Goal: Information Seeking & Learning: Learn about a topic

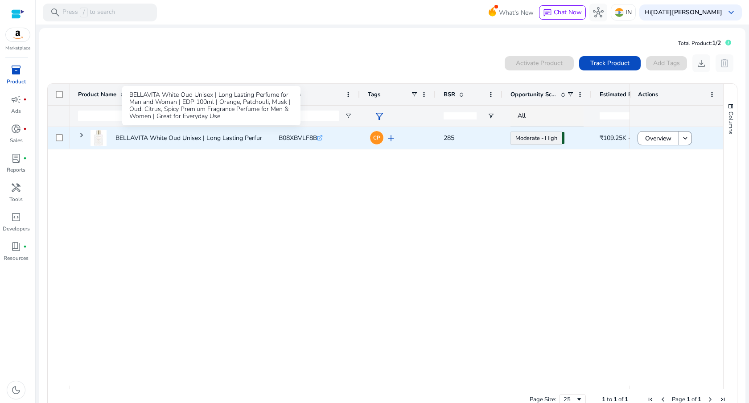
click at [247, 133] on p "BELLAVITA White Oud Unisex | Long Lasting Perfume for Man and..." at bounding box center [211, 138] width 193 height 18
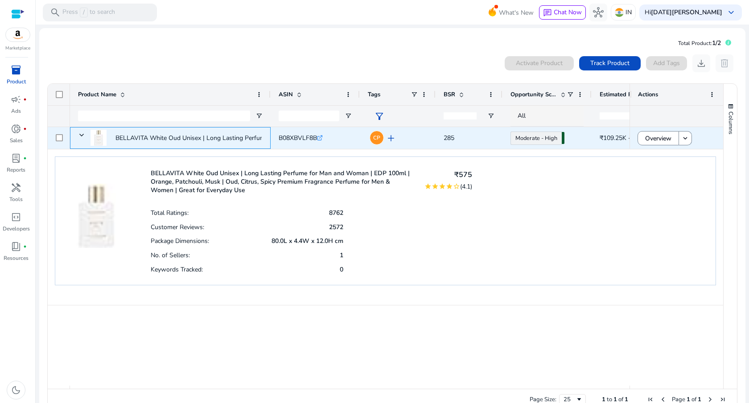
click at [247, 133] on p "BELLAVITA White Oud Unisex | Long Lasting Perfume for Man and..." at bounding box center [211, 138] width 193 height 18
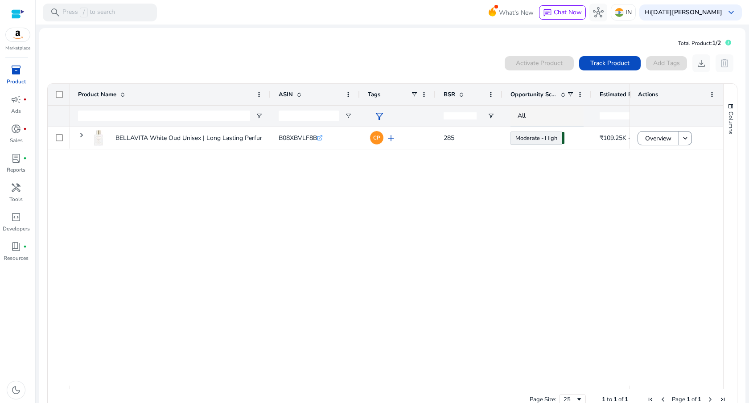
click at [344, 68] on div "0 products selected Activate Product Track Product Add Tags download delete" at bounding box center [392, 63] width 691 height 18
click at [400, 272] on div "BELLAVITA White Oud Unisex | Long Lasting Perfume for Man and... B08XBVLF8B .st…" at bounding box center [349, 256] width 559 height 259
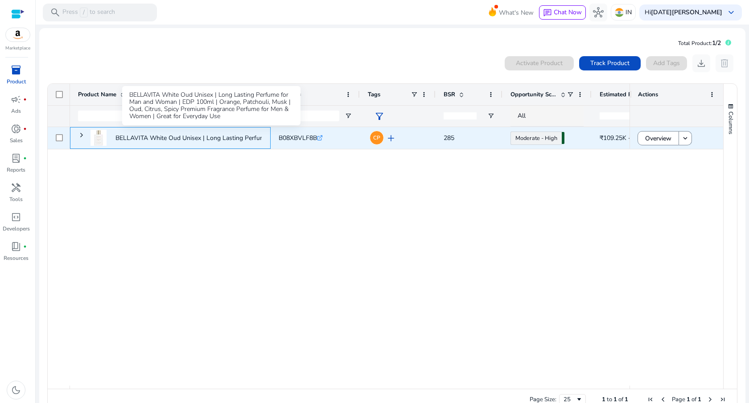
click at [160, 137] on p "BELLAVITA White Oud Unisex | Long Lasting Perfume for Man and..." at bounding box center [211, 138] width 193 height 18
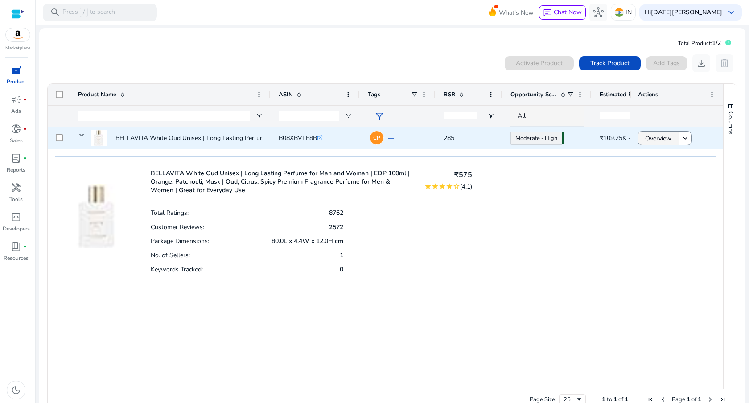
click at [646, 136] on span "Overview" at bounding box center [658, 138] width 26 height 18
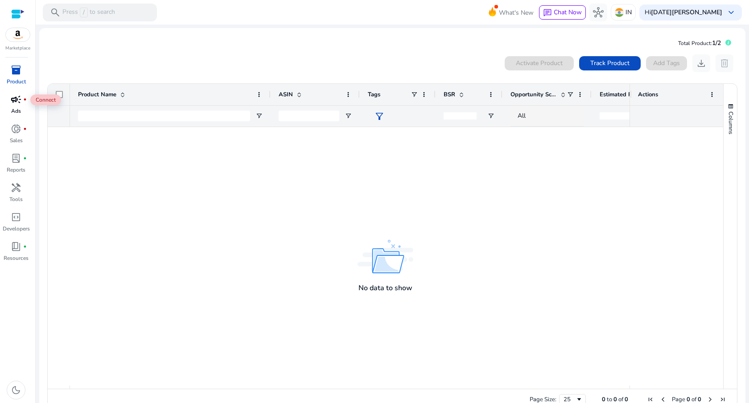
click at [17, 95] on span "campaign" at bounding box center [16, 99] width 11 height 11
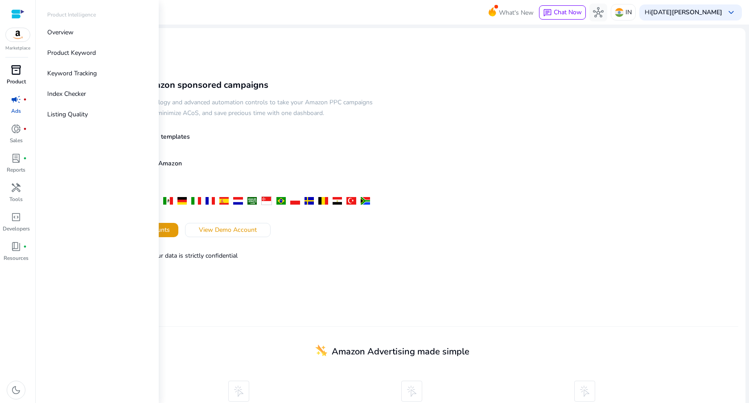
click at [16, 69] on span "inventory_2" at bounding box center [16, 70] width 11 height 11
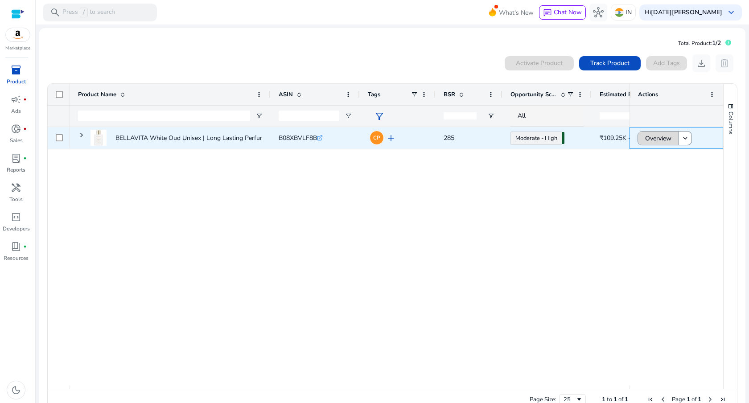
click at [647, 140] on span "Overview" at bounding box center [658, 138] width 26 height 18
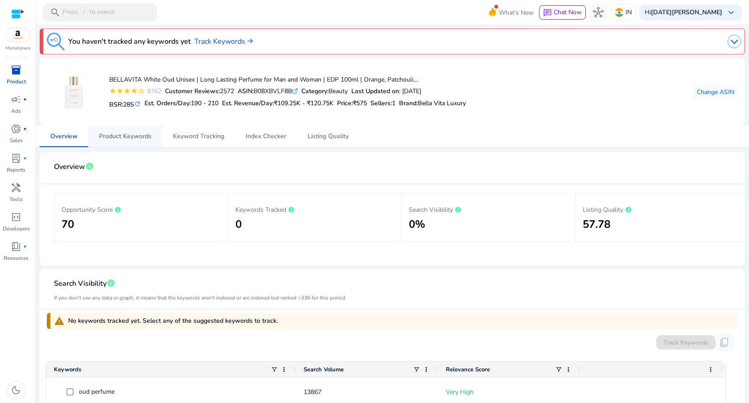
click at [148, 136] on span "Product Keywords" at bounding box center [125, 136] width 53 height 6
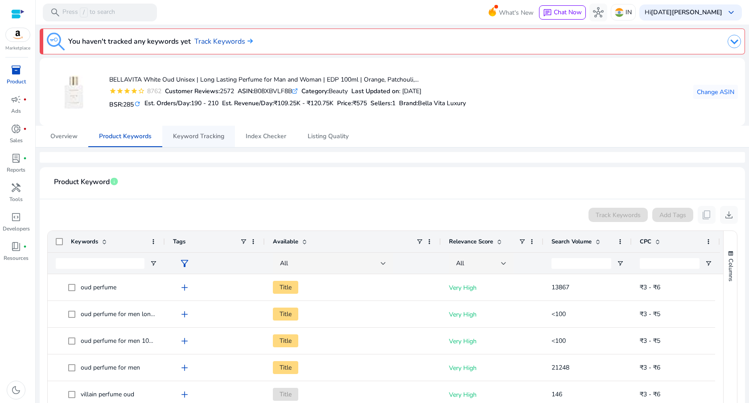
click at [202, 133] on span "Keyword Tracking" at bounding box center [198, 136] width 51 height 6
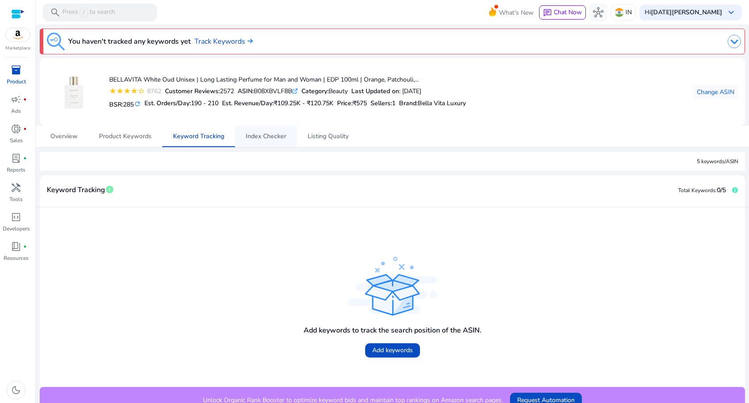
click at [271, 143] on span "Index Checker" at bounding box center [266, 136] width 41 height 21
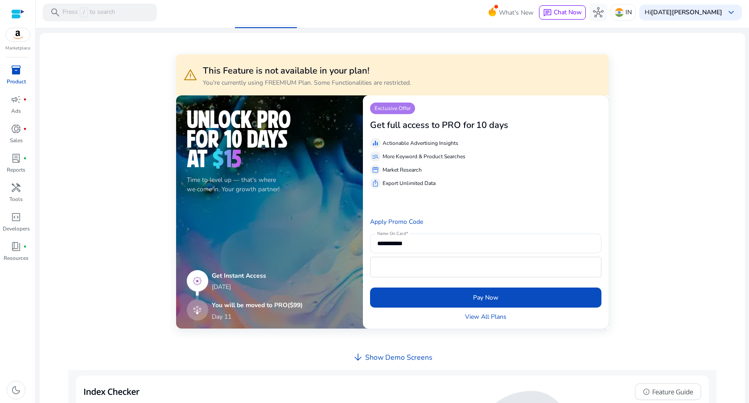
scroll to position [138, 0]
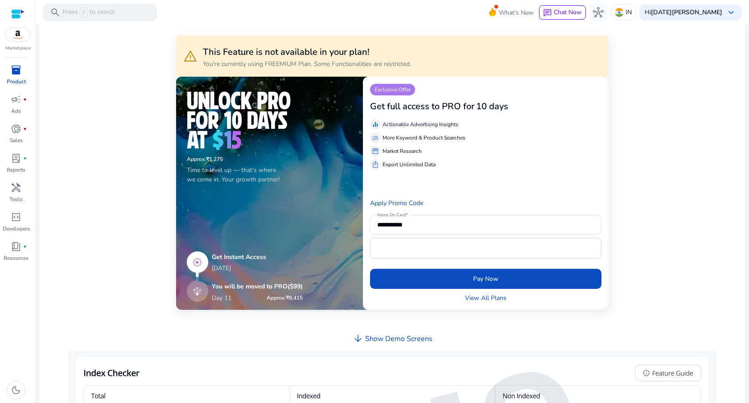
drag, startPoint x: 194, startPoint y: 99, endPoint x: 251, endPoint y: 127, distance: 62.8
click at [381, 108] on h3 "Get full access to PRO for" at bounding box center [422, 106] width 104 height 11
drag, startPoint x: 381, startPoint y: 126, endPoint x: 419, endPoint y: 191, distance: 75.7
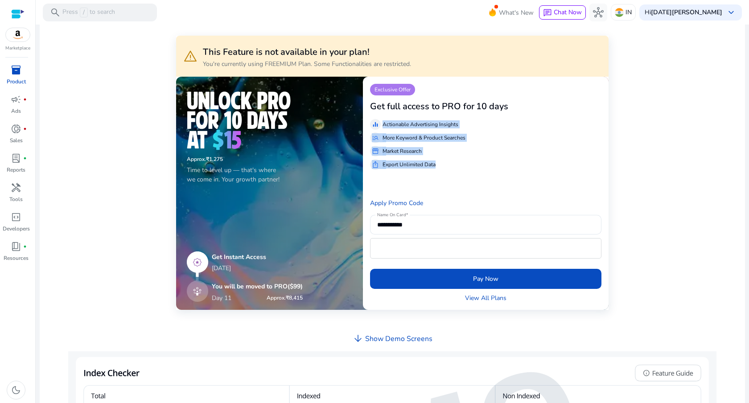
click at [419, 192] on div "**********" at bounding box center [486, 193] width 246 height 233
click at [419, 191] on div "Apply Promo Code" at bounding box center [485, 203] width 231 height 24
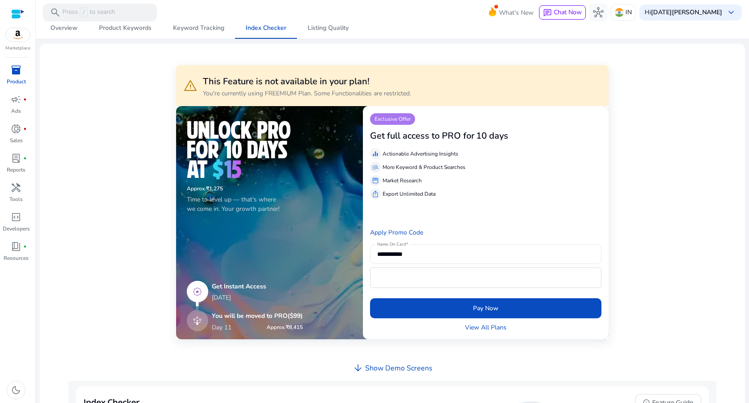
scroll to position [150, 0]
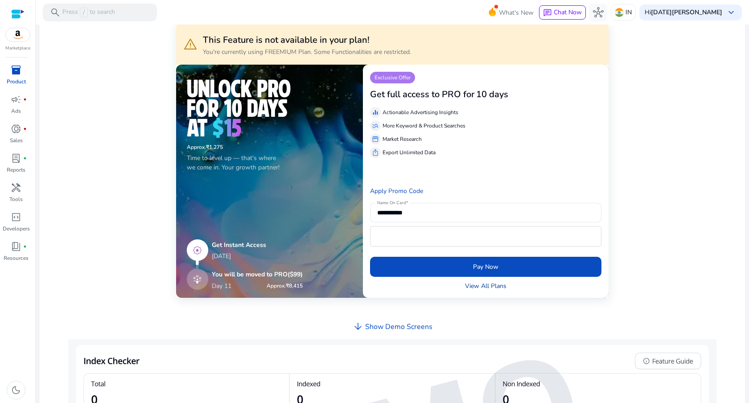
click at [480, 285] on link "View All Plans" at bounding box center [485, 285] width 41 height 9
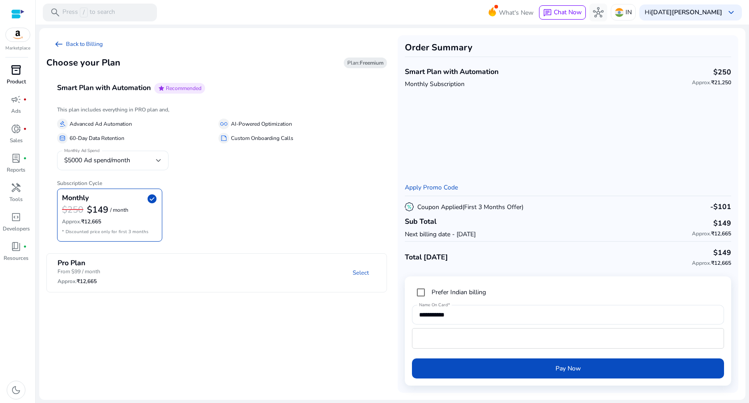
click at [140, 156] on div "$5000 Ad spend/month" at bounding box center [110, 161] width 92 height 10
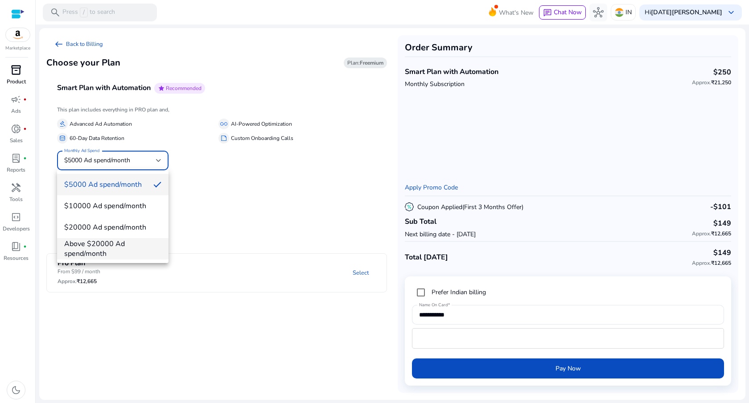
click at [125, 242] on span "Above $20000 Ad spend/month" at bounding box center [112, 249] width 97 height 20
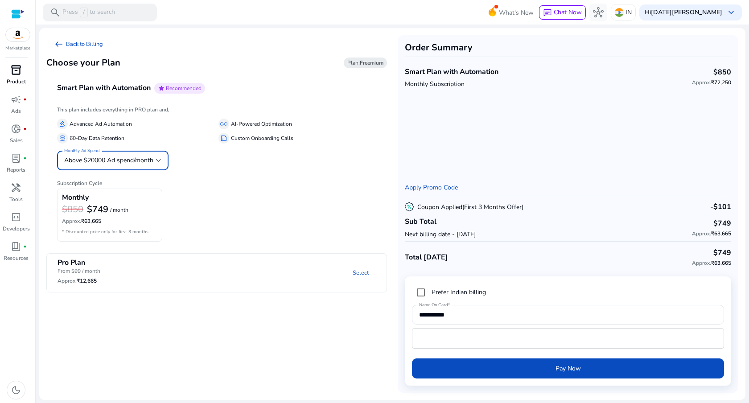
click at [131, 164] on span "Above $20000 Ad spend/month" at bounding box center [108, 160] width 89 height 8
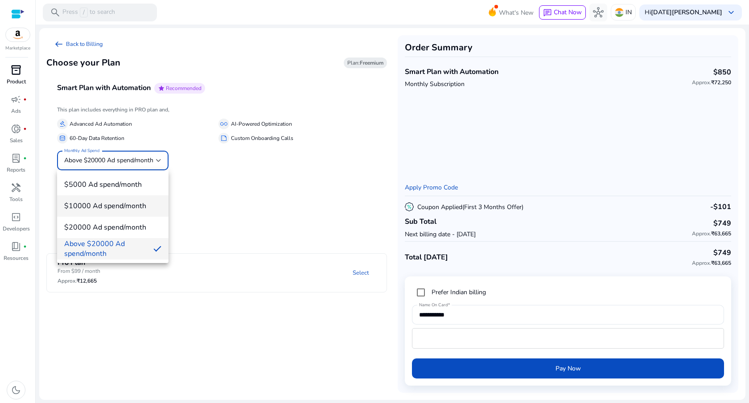
click at [125, 201] on span "$10000 Ad spend/month" at bounding box center [112, 206] width 97 height 10
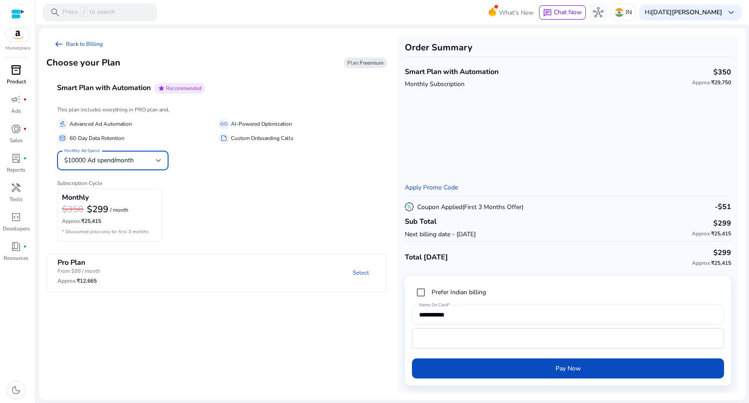
click at [129, 151] on div "$10000 Ad spend/month" at bounding box center [112, 161] width 97 height 20
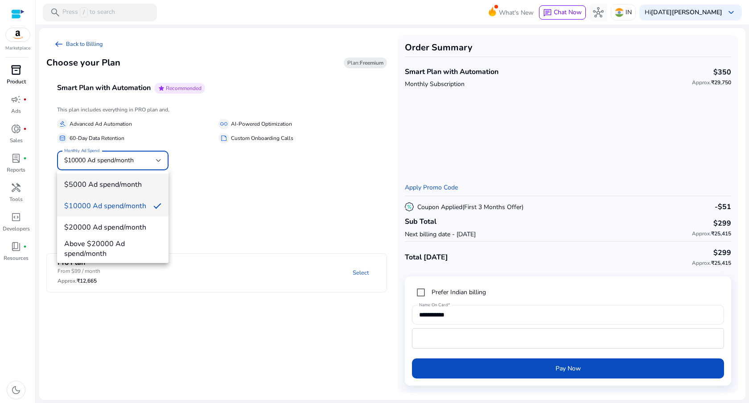
click at [122, 182] on span "$5000 Ad spend/month" at bounding box center [112, 185] width 97 height 10
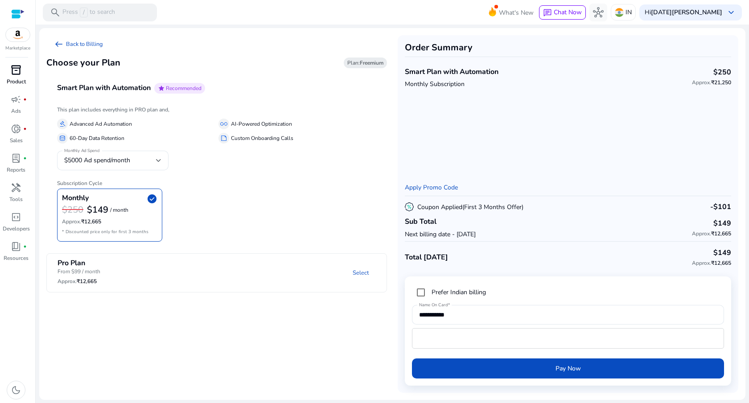
click at [188, 186] on h6 "Subscription Cycle" at bounding box center [216, 179] width 319 height 13
click at [22, 214] on div "code_blocks" at bounding box center [16, 217] width 25 height 14
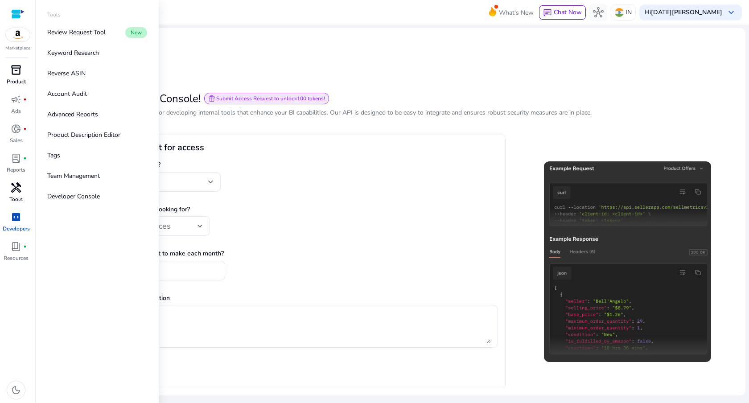
click at [8, 196] on link "handyman Tools" at bounding box center [16, 195] width 32 height 29
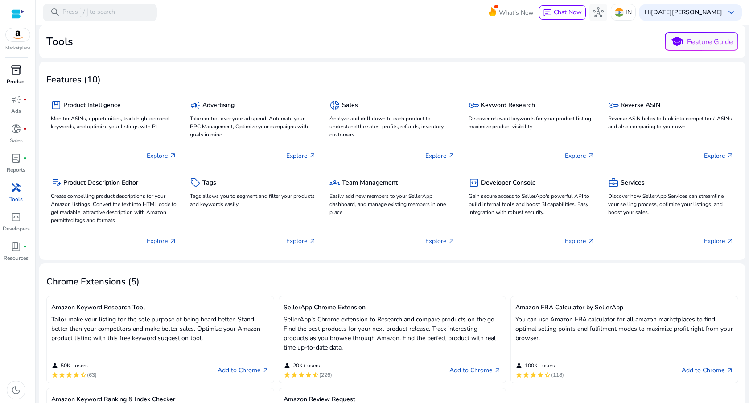
scroll to position [5, 0]
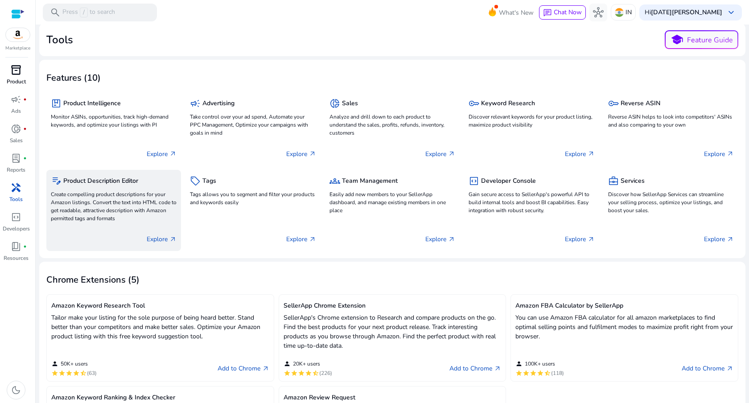
click at [125, 226] on div "Explore arrow_outward" at bounding box center [114, 235] width 126 height 22
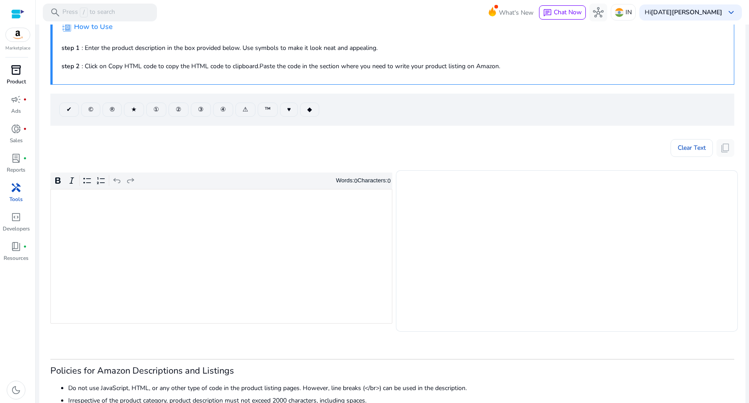
scroll to position [86, 0]
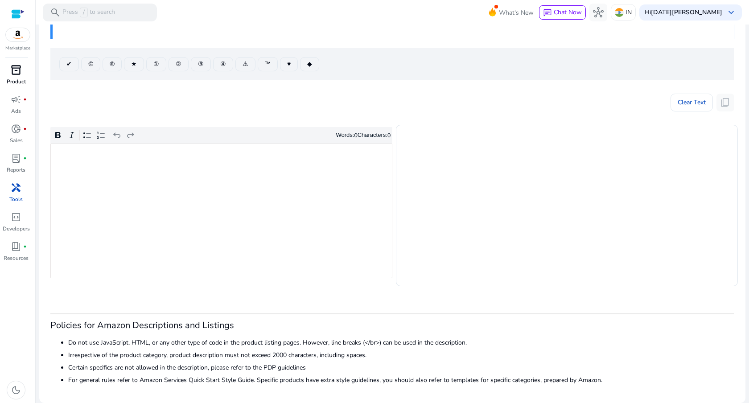
click at [211, 181] on div "Rich Text Editor. Editing area: main. Press ⌥0 for help." at bounding box center [221, 211] width 342 height 135
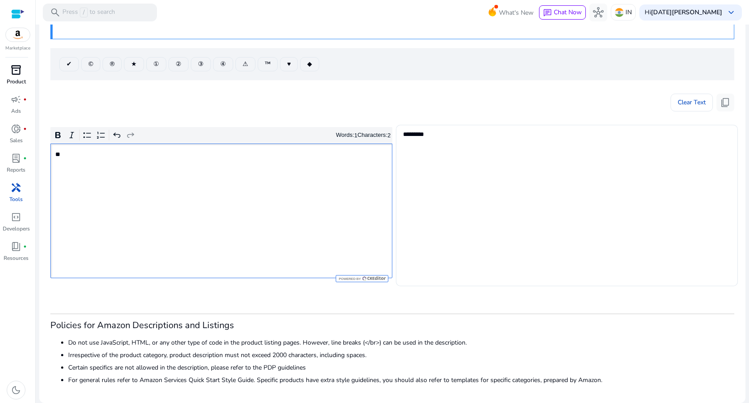
type textarea "********"
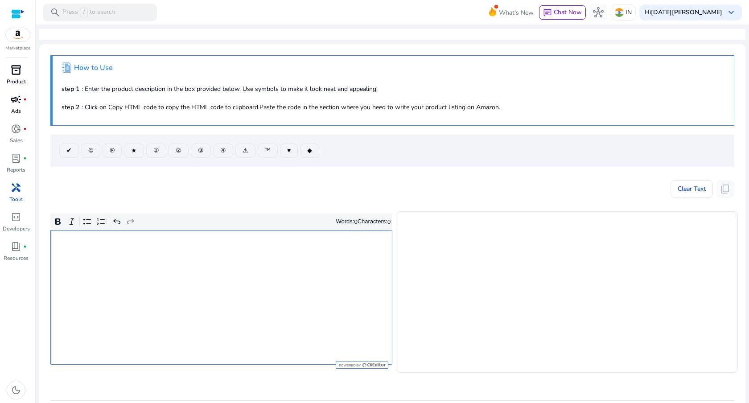
click at [12, 110] on p "Ads" at bounding box center [16, 111] width 10 height 8
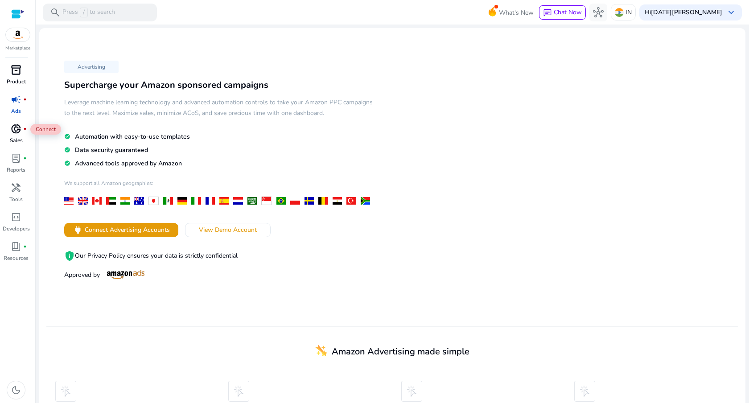
click at [12, 134] on span "donut_small" at bounding box center [16, 128] width 11 height 11
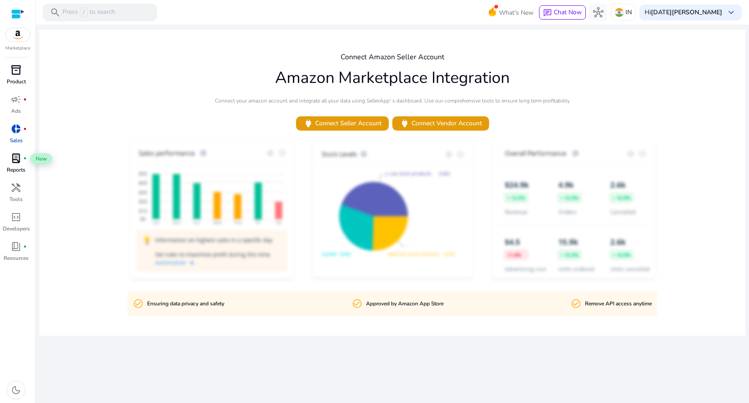
click at [13, 157] on span "lab_profile" at bounding box center [16, 158] width 11 height 11
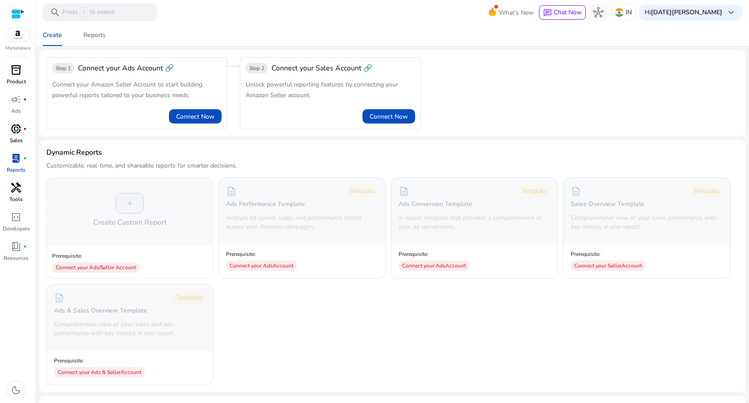
click at [17, 188] on span "handyman" at bounding box center [16, 187] width 11 height 11
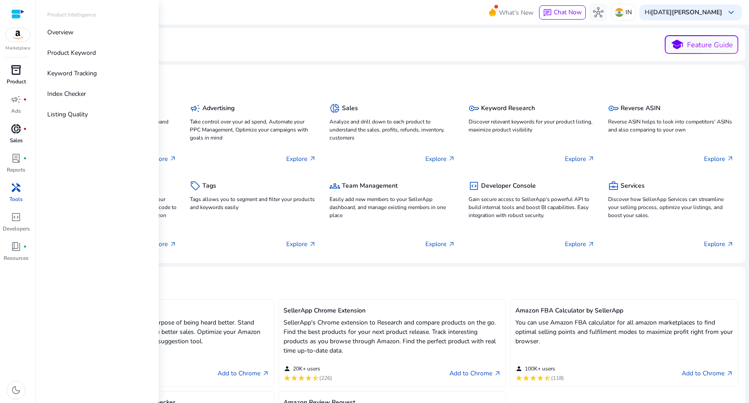
click at [19, 74] on span "inventory_2" at bounding box center [16, 70] width 11 height 11
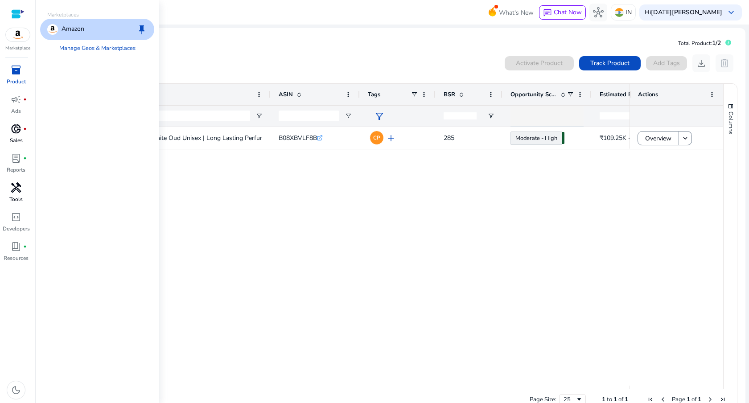
click at [19, 39] on img at bounding box center [18, 34] width 24 height 13
click at [86, 50] on link "Manage Geos & Marketplaces" at bounding box center [97, 48] width 90 height 16
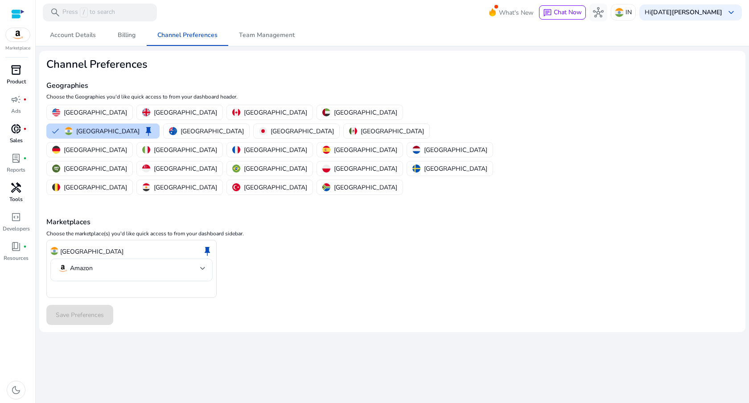
click at [115, 46] on div "Account Details Billing Channel Preferences Team Management Channel Preferences…" at bounding box center [392, 179] width 706 height 308
click at [132, 33] on span "Billing" at bounding box center [127, 35] width 18 height 6
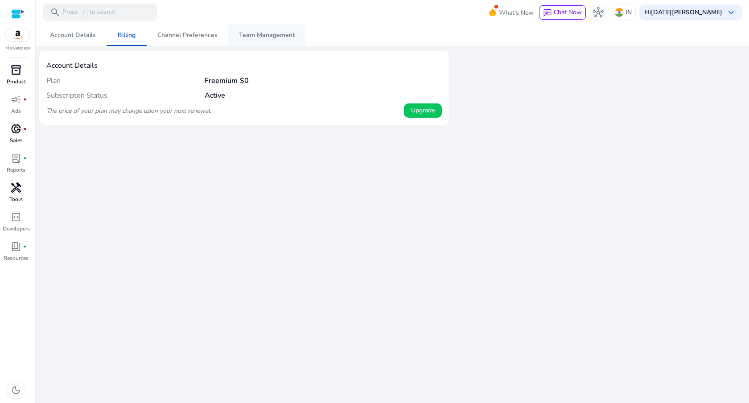
click at [277, 44] on span "Team Management" at bounding box center [267, 35] width 56 height 21
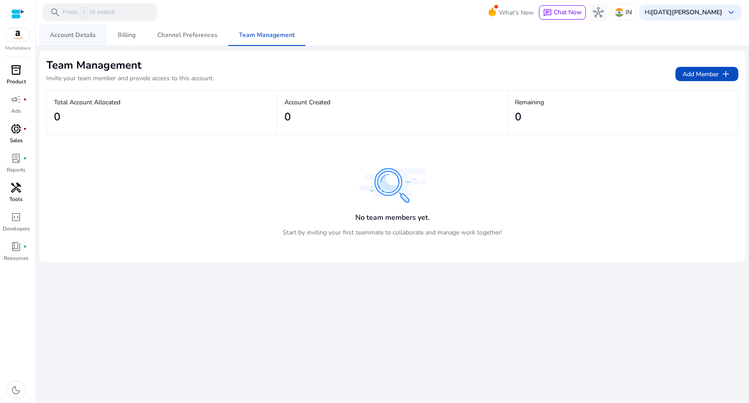
click at [79, 41] on span "Account Details" at bounding box center [73, 35] width 46 height 21
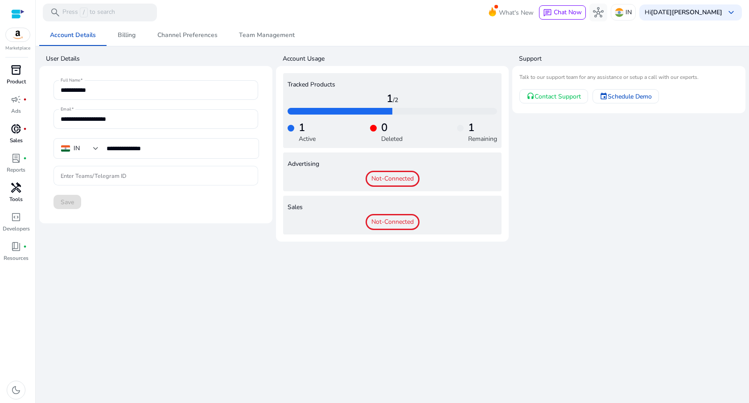
click at [90, 178] on input "Enter Teams/Telegram ID" at bounding box center [156, 176] width 190 height 10
click at [96, 194] on div at bounding box center [155, 189] width 205 height 9
click at [534, 8] on span "What's New" at bounding box center [516, 13] width 35 height 16
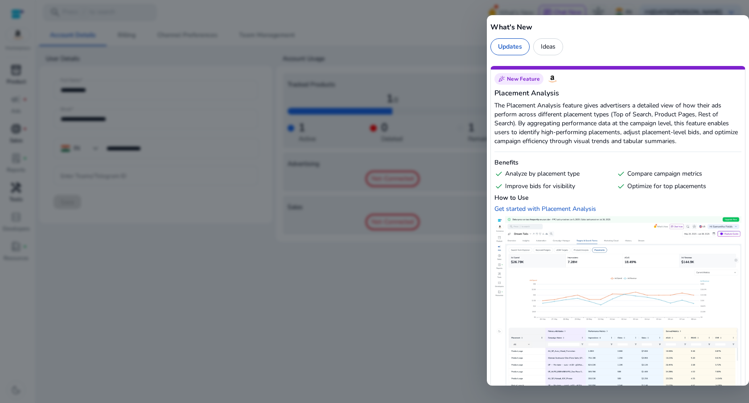
click at [550, 54] on div "Ideas" at bounding box center [548, 46] width 30 height 17
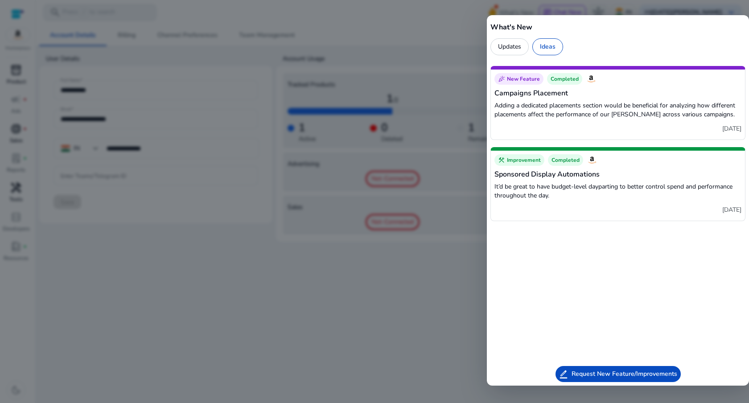
click at [510, 52] on div "Updates" at bounding box center [509, 46] width 38 height 17
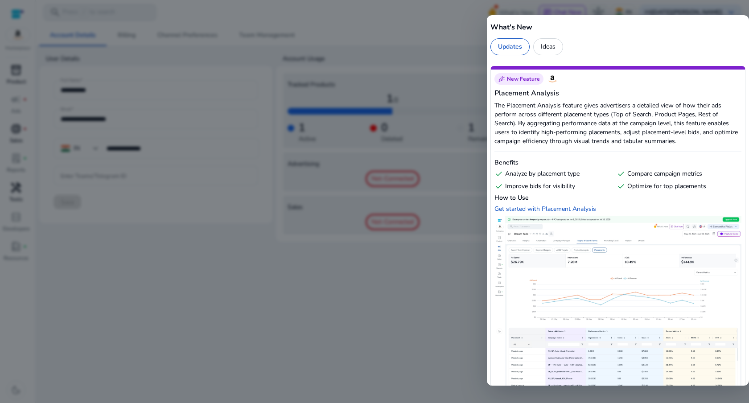
click at [449, 108] on div at bounding box center [374, 201] width 749 height 403
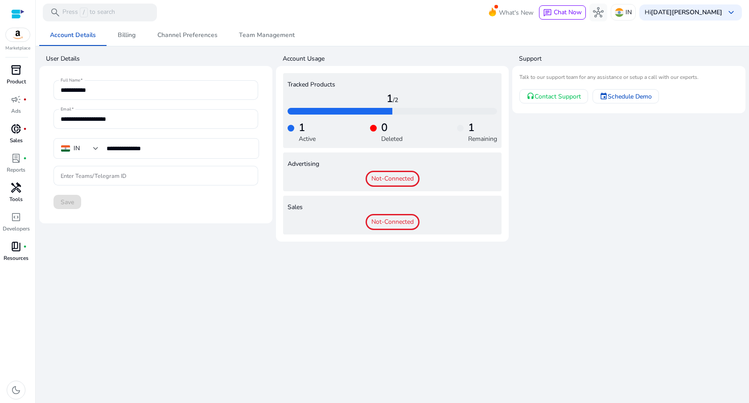
click at [11, 244] on span "book_4" at bounding box center [16, 246] width 11 height 11
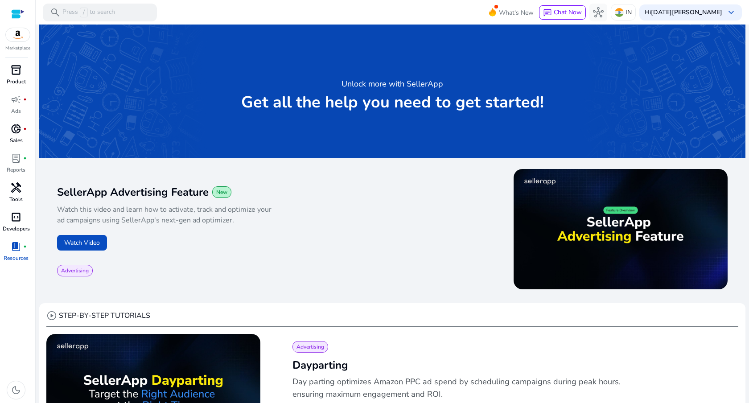
click at [12, 219] on span "code_blocks" at bounding box center [16, 217] width 11 height 11
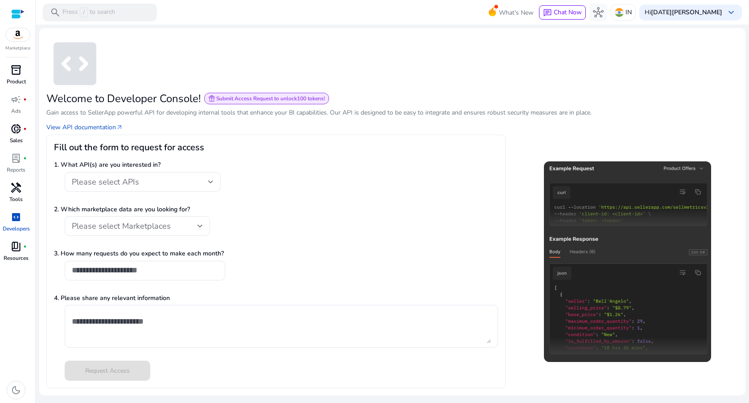
click at [21, 190] on span "handyman" at bounding box center [16, 187] width 11 height 11
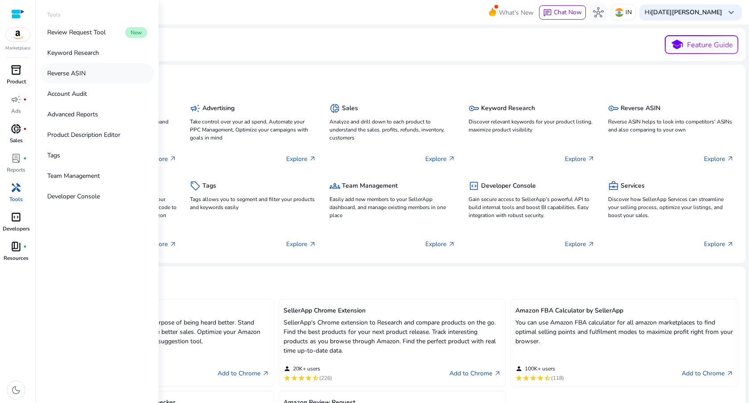
click at [115, 79] on link "Reverse ASIN" at bounding box center [97, 73] width 114 height 20
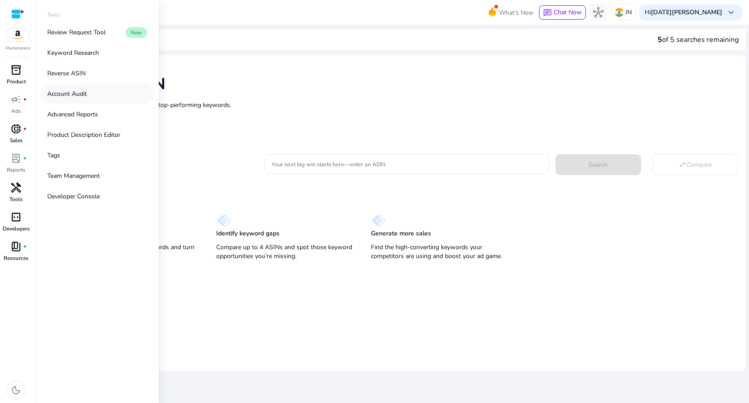
click at [108, 95] on link "Account Audit" at bounding box center [97, 94] width 114 height 20
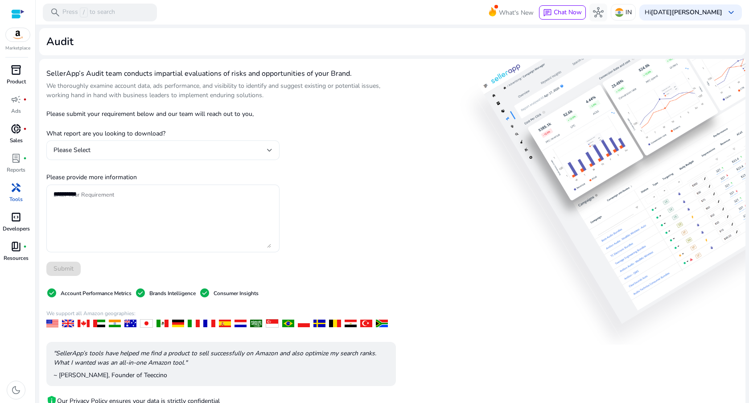
click at [247, 147] on div "Please Select" at bounding box center [160, 150] width 214 height 10
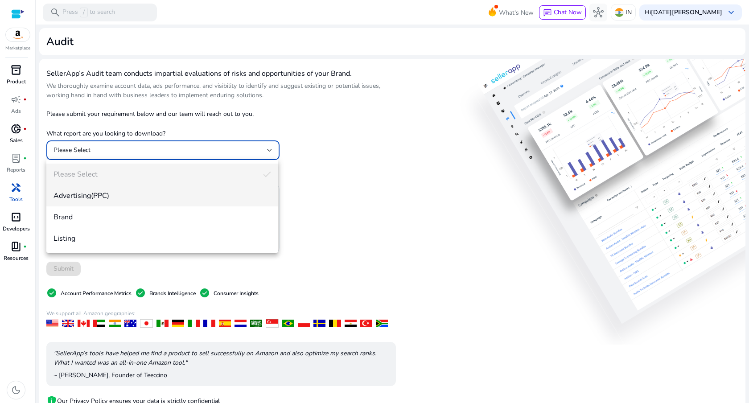
click at [215, 188] on mat-option "Advertising(PPC)" at bounding box center [162, 195] width 232 height 21
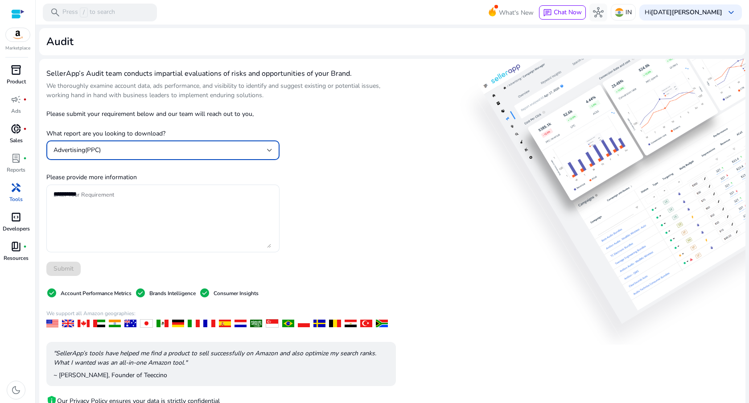
click at [252, 149] on div "Advertising(PPC)" at bounding box center [160, 150] width 214 height 10
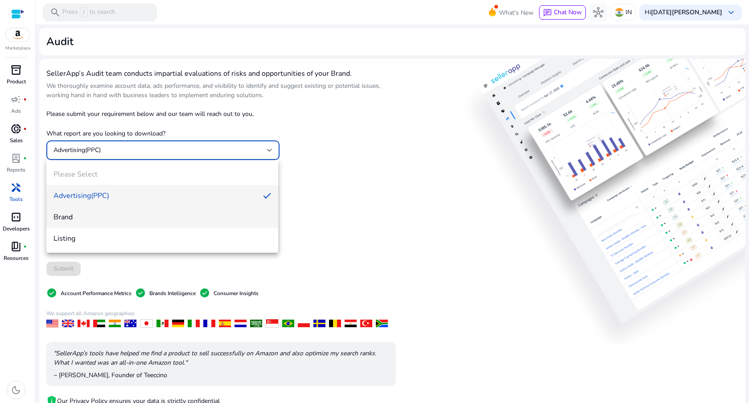
click at [216, 214] on span "Brand" at bounding box center [162, 217] width 218 height 10
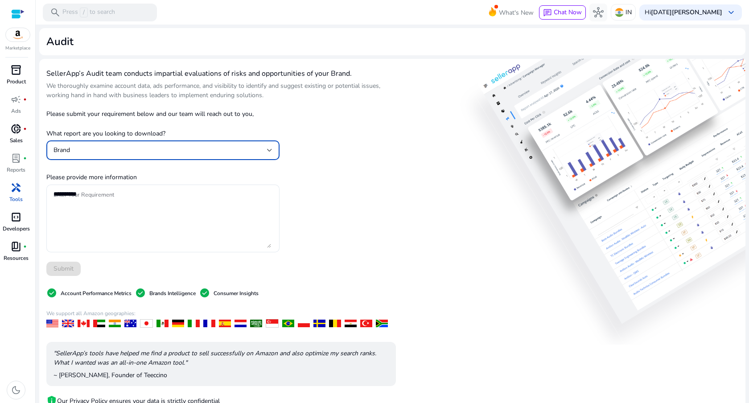
click at [362, 203] on div "SellerApp’s Audit team conducts impartial evaluations of risks and opportunitie…" at bounding box center [221, 259] width 350 height 387
click at [15, 191] on span "handyman" at bounding box center [16, 187] width 11 height 11
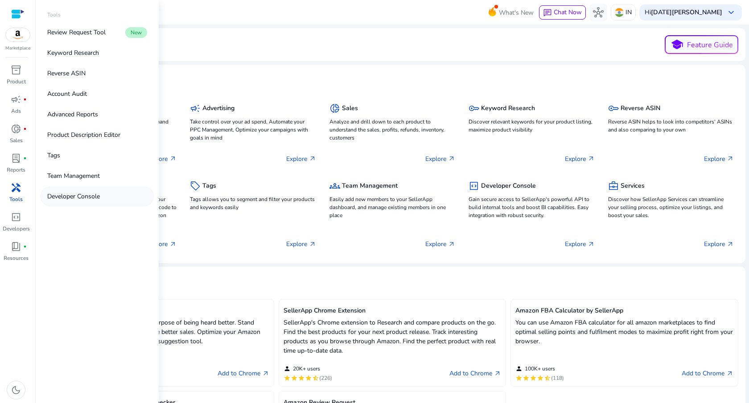
click at [84, 199] on p "Developer Console" at bounding box center [73, 196] width 53 height 9
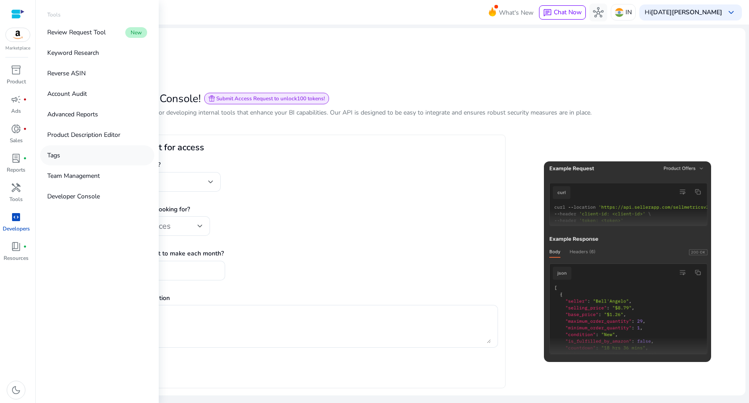
click at [104, 157] on link "Tags" at bounding box center [97, 155] width 114 height 20
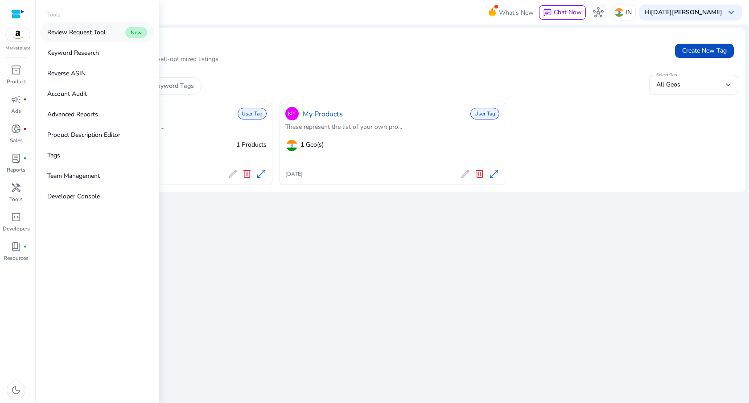
click at [116, 35] on link "Review Request Tool New" at bounding box center [97, 32] width 114 height 20
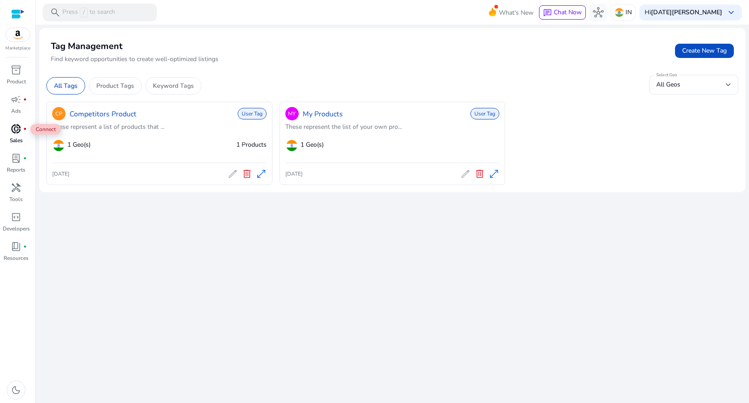
click at [25, 131] on span "fiber_manual_record" at bounding box center [25, 129] width 4 height 4
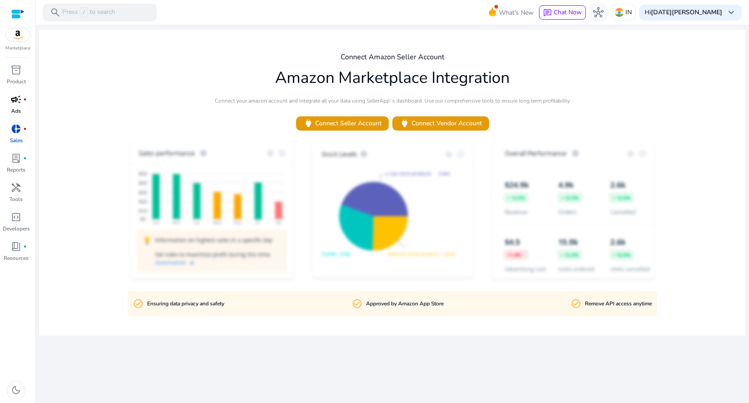
click at [22, 105] on div "campaign fiber_manual_record" at bounding box center [16, 99] width 25 height 14
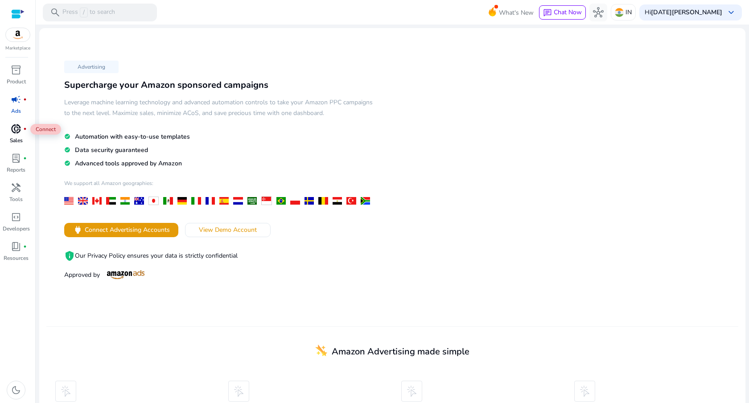
click at [15, 131] on span "donut_small" at bounding box center [16, 128] width 11 height 11
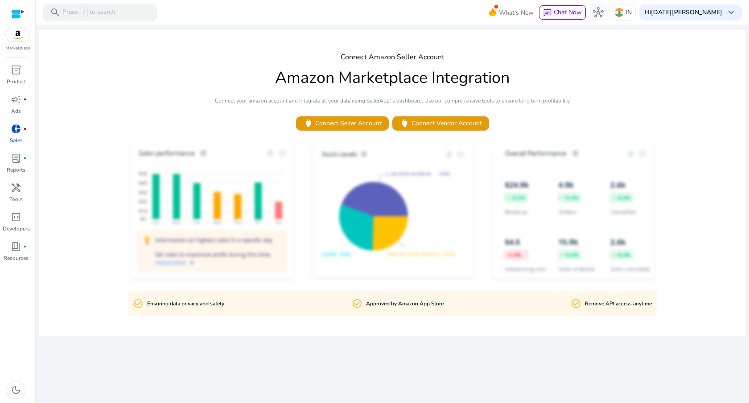
drag, startPoint x: 284, startPoint y: 200, endPoint x: 282, endPoint y: 206, distance: 6.1
click at [283, 202] on div at bounding box center [392, 211] width 706 height 143
click at [316, 215] on div at bounding box center [392, 211] width 706 height 143
click at [383, 302] on p "Approved by Amazon App Store" at bounding box center [405, 304] width 78 height 8
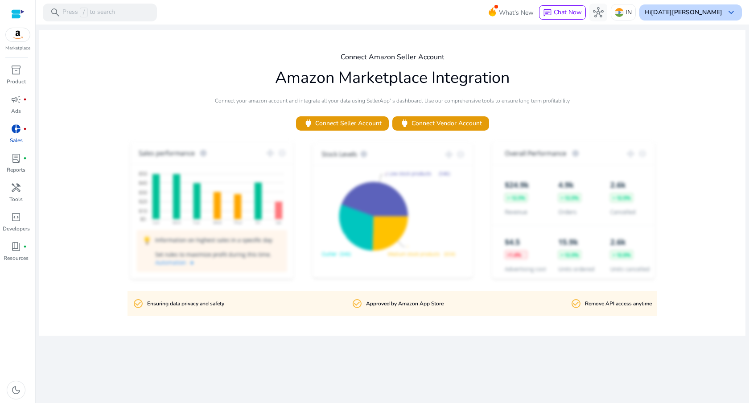
click at [688, 16] on b "[DATE][PERSON_NAME]" at bounding box center [686, 12] width 71 height 8
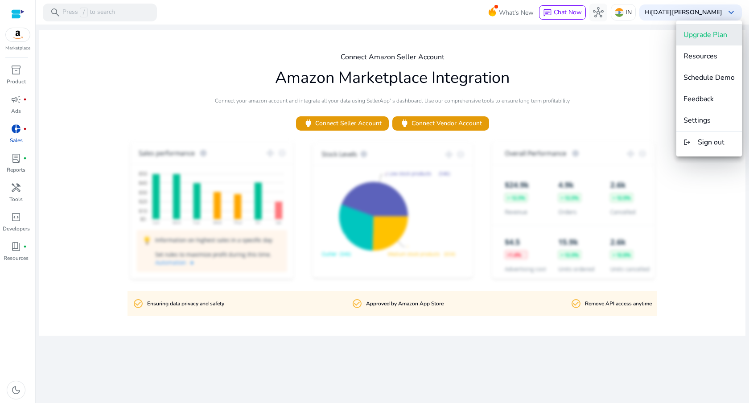
click at [715, 41] on button "Upgrade Plan" at bounding box center [709, 34] width 66 height 21
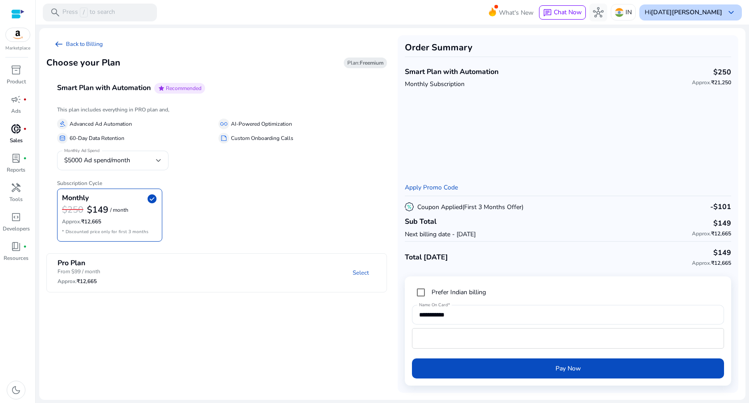
click at [705, 13] on b "[DATE][PERSON_NAME]" at bounding box center [686, 12] width 71 height 8
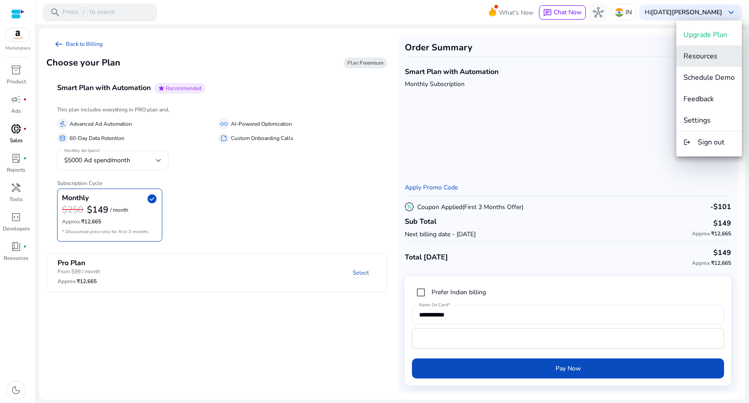
click at [699, 52] on span "Resources" at bounding box center [700, 56] width 34 height 10
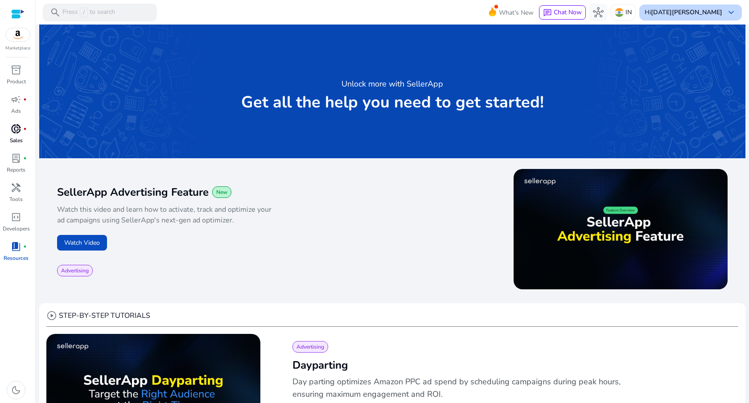
click at [687, 16] on div "Hi Vishu Gupta keyboard_arrow_down" at bounding box center [690, 12] width 103 height 16
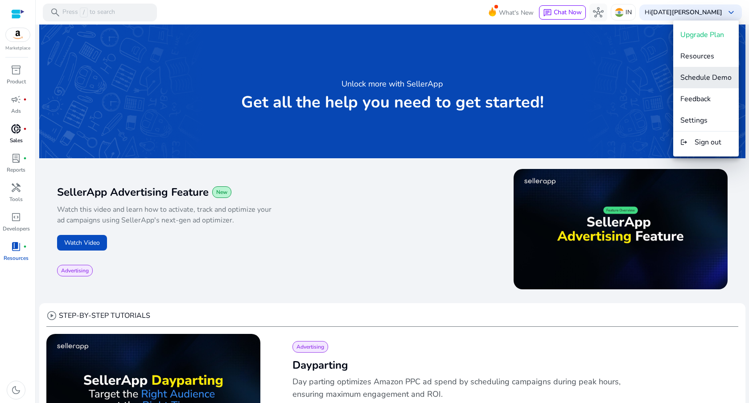
click at [696, 76] on span "Schedule Demo" at bounding box center [705, 78] width 51 height 10
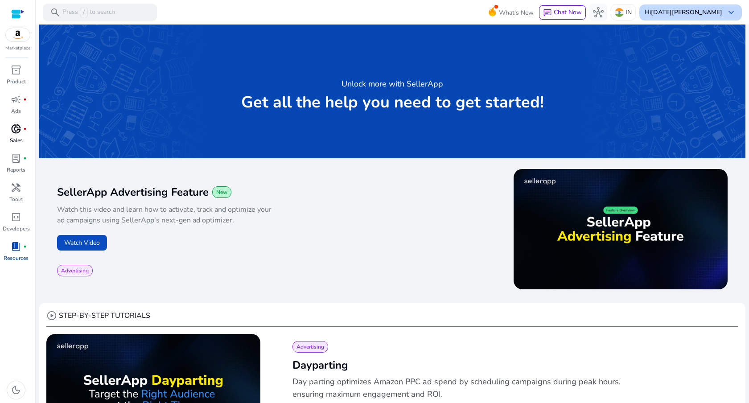
click at [707, 8] on b "[DATE][PERSON_NAME]" at bounding box center [686, 12] width 71 height 8
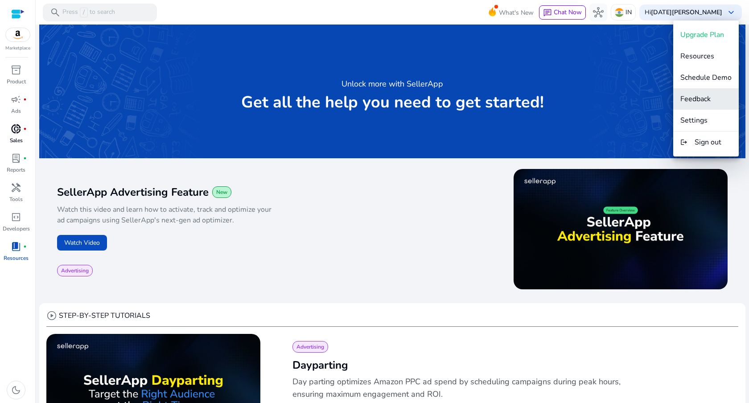
click at [707, 101] on span "Feedback" at bounding box center [695, 99] width 30 height 10
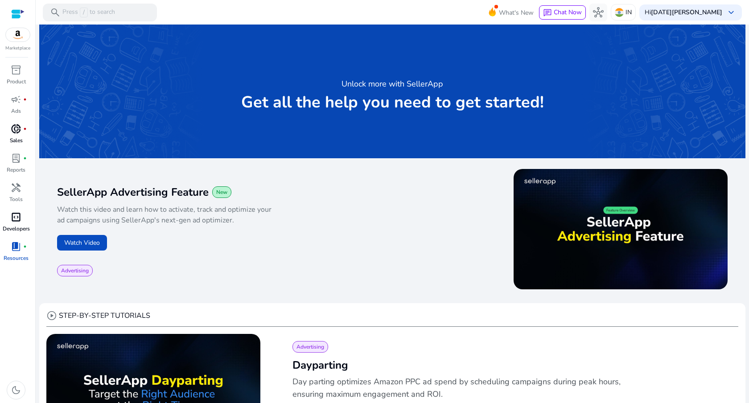
click at [25, 217] on div "code_blocks" at bounding box center [16, 217] width 25 height 14
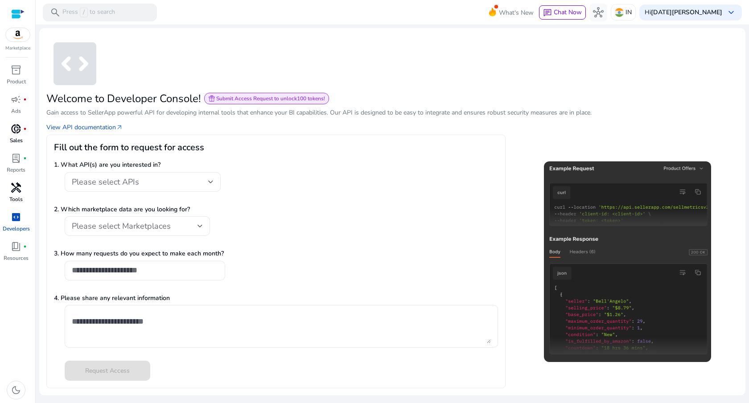
click at [18, 201] on p "Tools" at bounding box center [15, 199] width 13 height 8
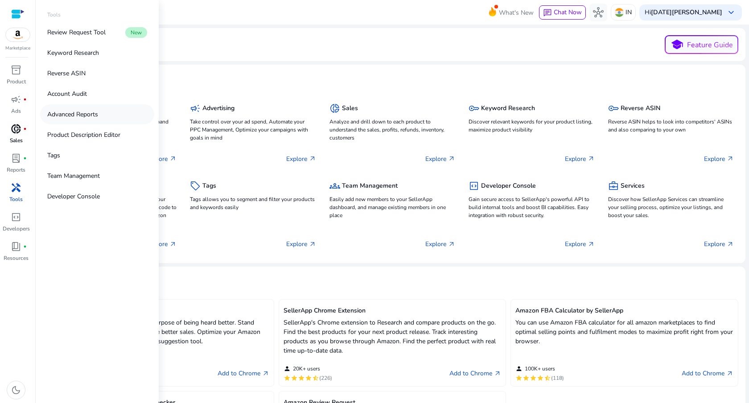
click at [85, 118] on p "Advanced Reports" at bounding box center [72, 114] width 51 height 9
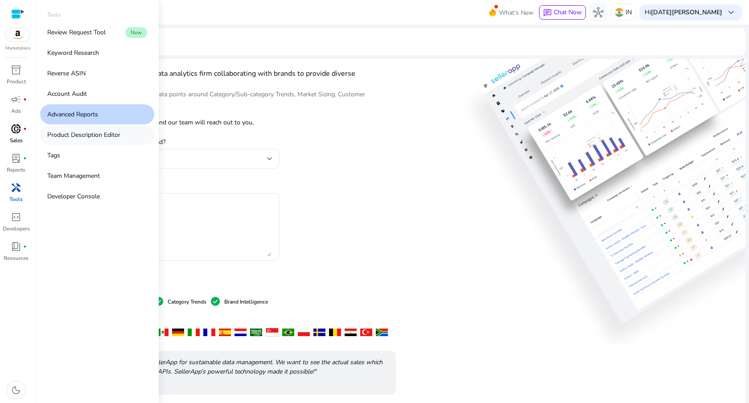
click at [83, 134] on p "Product Description Editor" at bounding box center [83, 134] width 73 height 9
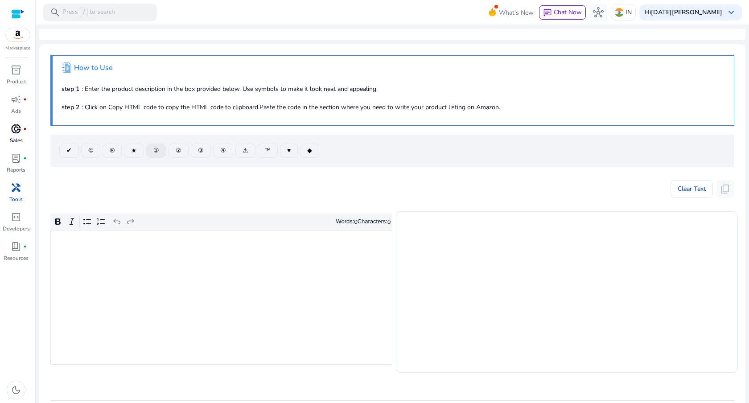
click at [148, 153] on span at bounding box center [156, 150] width 19 height 21
click at [181, 153] on span "②" at bounding box center [179, 150] width 6 height 9
click at [208, 151] on span at bounding box center [200, 150] width 19 height 21
click at [231, 148] on span at bounding box center [223, 150] width 19 height 21
click at [178, 237] on p "****" at bounding box center [220, 240] width 331 height 9
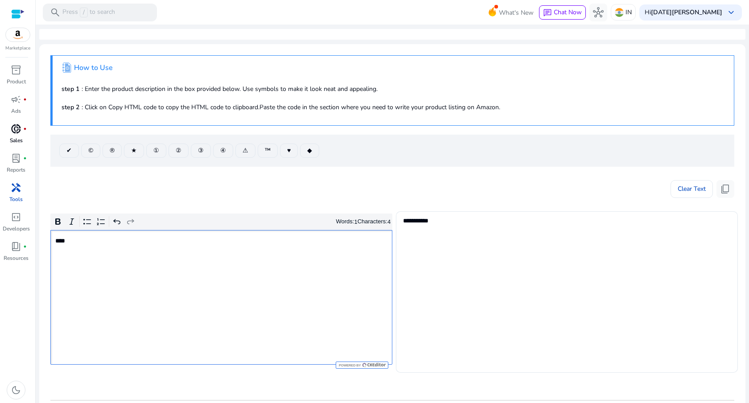
click at [178, 237] on p "****" at bounding box center [220, 240] width 331 height 9
type textarea "********"
click at [317, 156] on span at bounding box center [309, 150] width 18 height 21
type textarea "********"
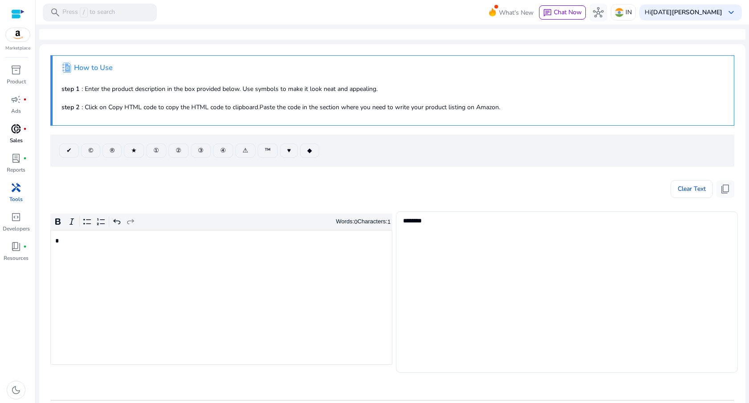
click at [319, 263] on div "*" at bounding box center [221, 297] width 342 height 135
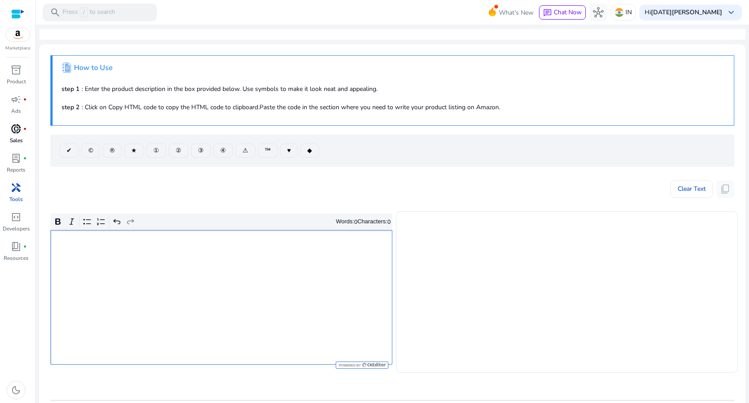
click at [275, 204] on mat-card ".st1{fill:#2c8af8}.st2{fill:#fcfeff} How to Use step 1 : Enter the product desc…" at bounding box center [392, 266] width 706 height 445
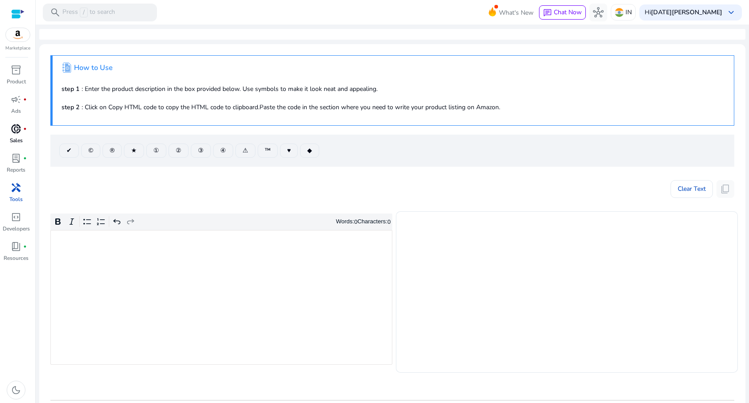
click at [14, 190] on span "handyman" at bounding box center [16, 187] width 11 height 11
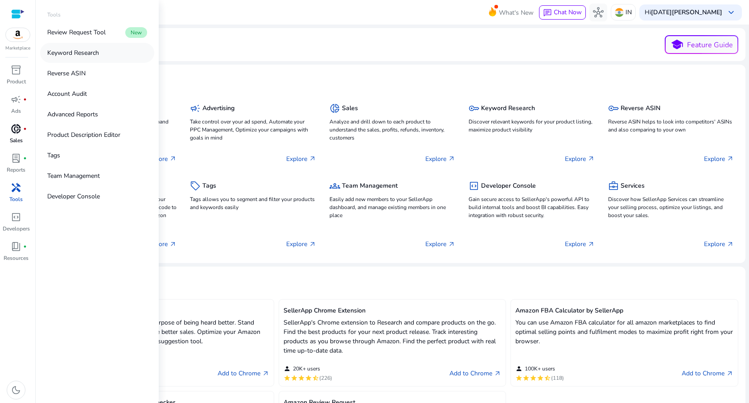
click at [119, 55] on link "Keyword Research" at bounding box center [97, 53] width 114 height 20
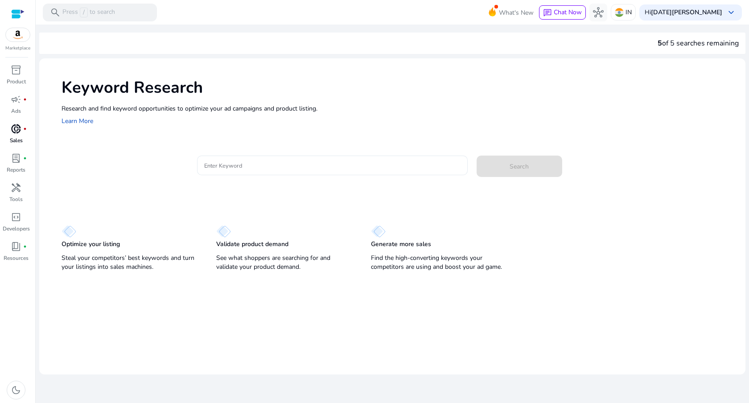
click at [308, 172] on div at bounding box center [332, 166] width 256 height 20
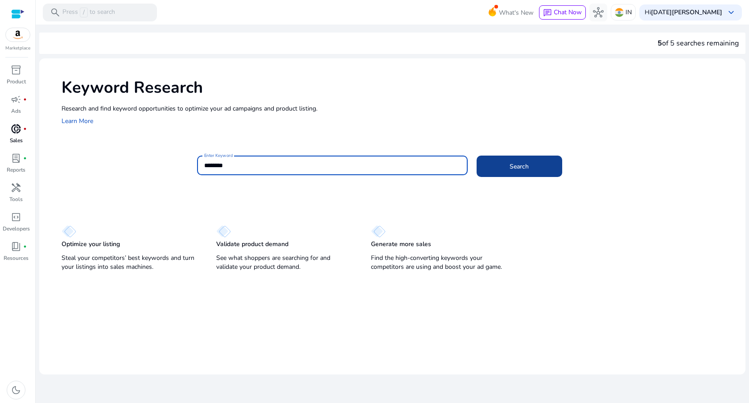
type input "********"
click at [518, 174] on span at bounding box center [520, 166] width 86 height 21
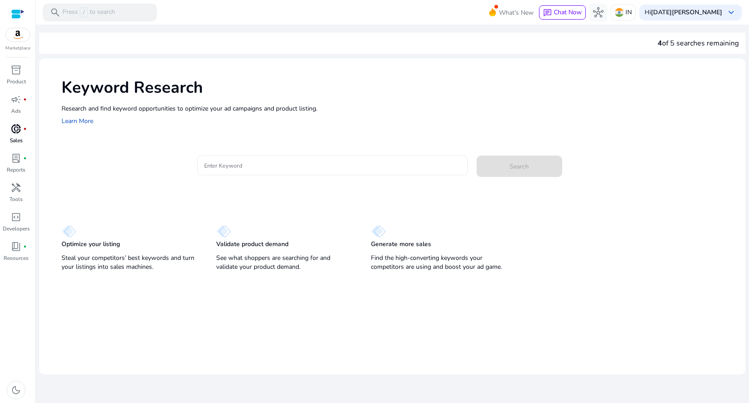
click at [238, 165] on input "Enter Keyword" at bounding box center [332, 165] width 256 height 10
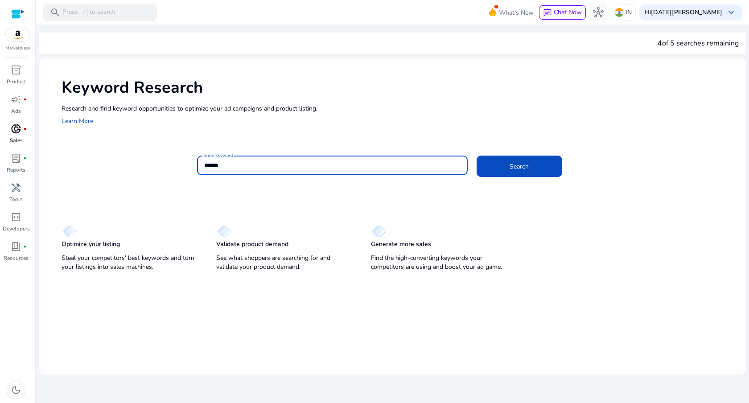
type input "******"
click at [477, 156] on button "Search" at bounding box center [520, 166] width 86 height 21
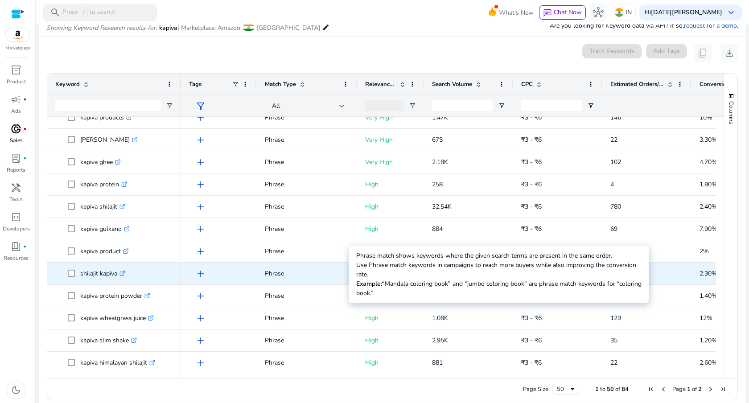
scroll to position [59, 0]
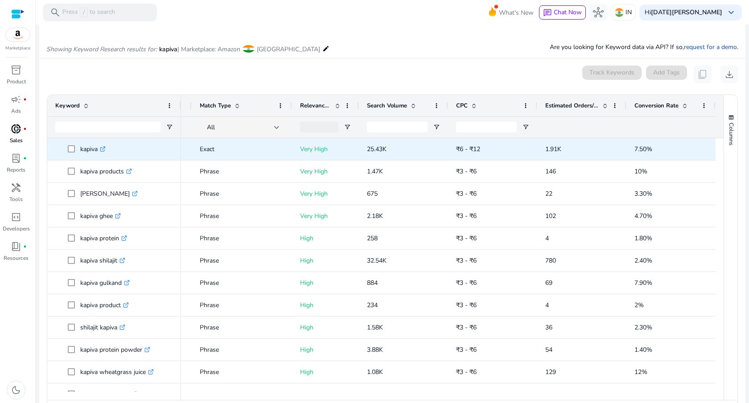
click at [105, 149] on icon ".st0{fill:#2c8af8}" at bounding box center [103, 149] width 6 height 6
